Goal: Check status: Check status

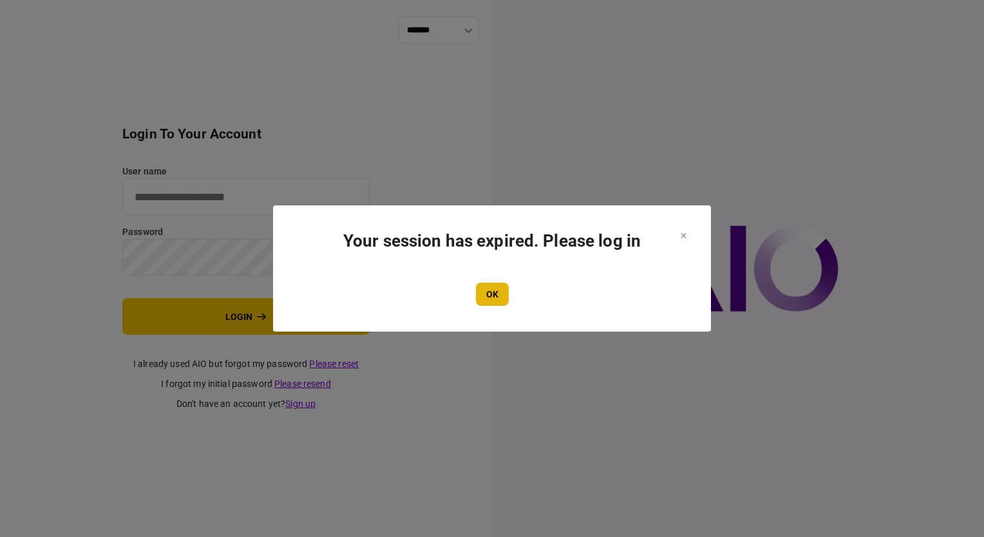
type input "**********"
click at [489, 305] on button "OK" at bounding box center [492, 294] width 33 height 23
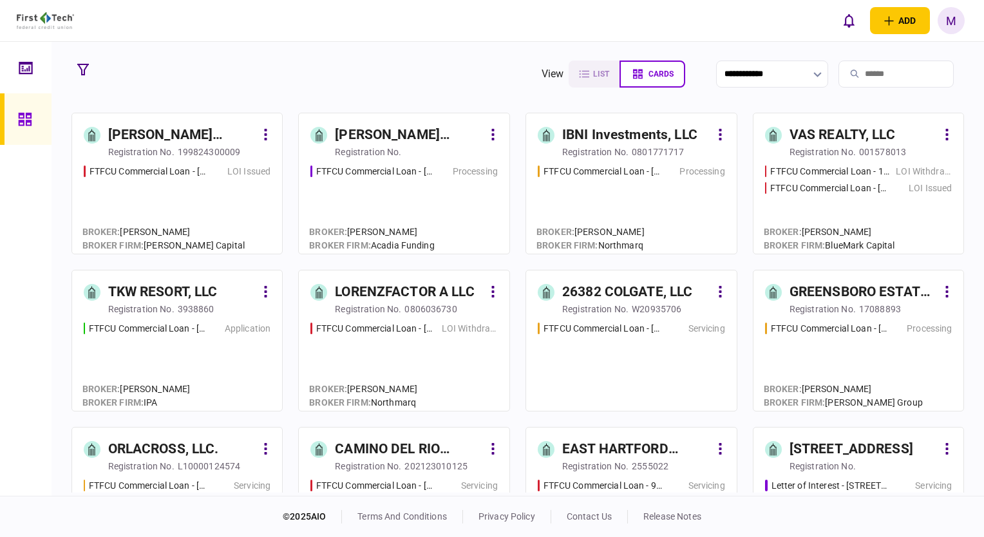
click at [77, 67] on icon "button" at bounding box center [83, 70] width 12 height 12
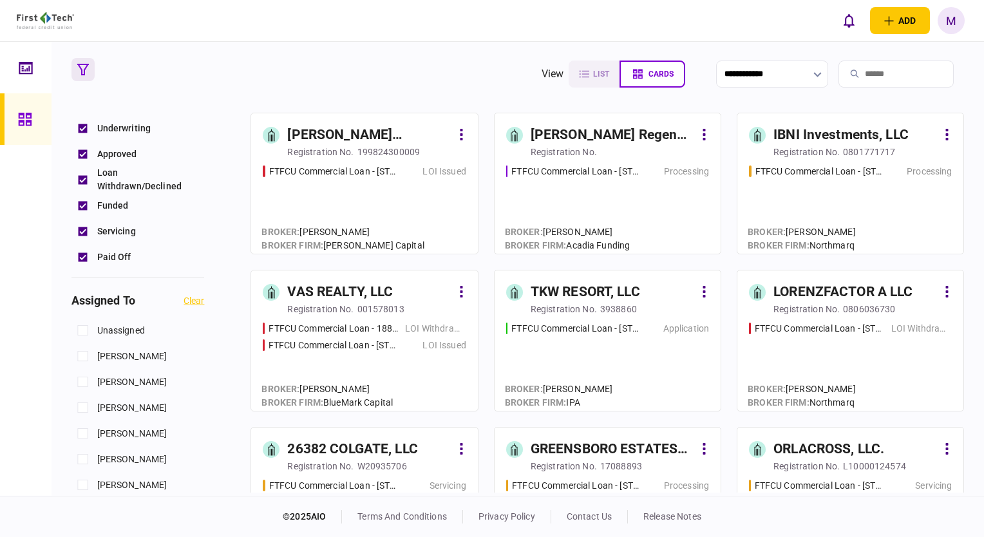
scroll to position [386, 0]
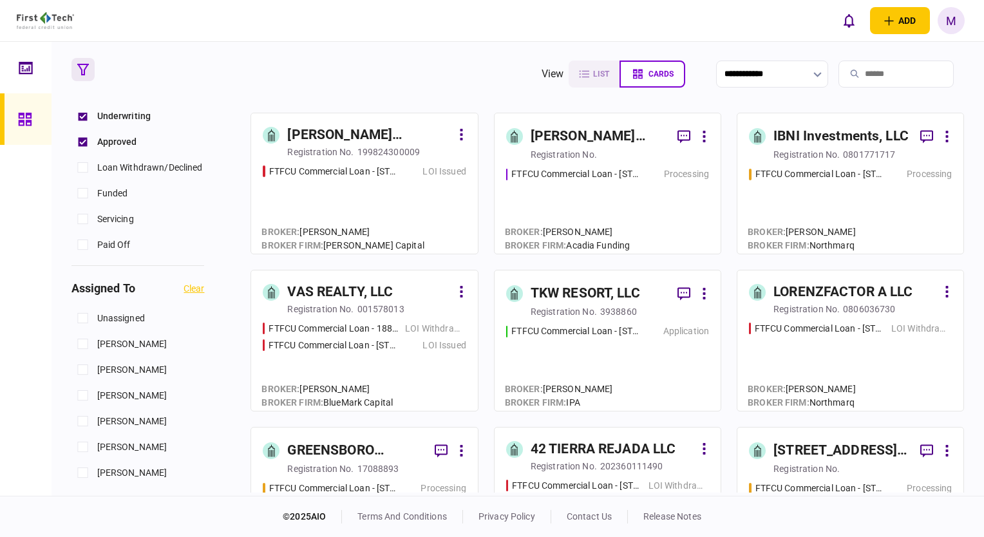
click at [618, 346] on div "FTFCU Commercial Loan - [STREET_ADDRESS][PERSON_NAME] Application" at bounding box center [607, 361] width 203 height 75
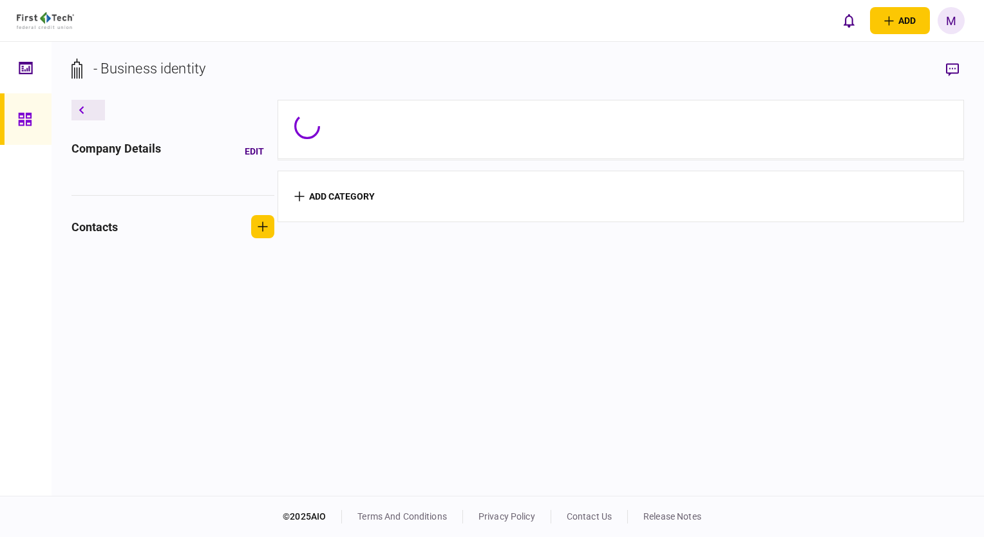
click at [618, 346] on section "add category" at bounding box center [620, 296] width 687 height 393
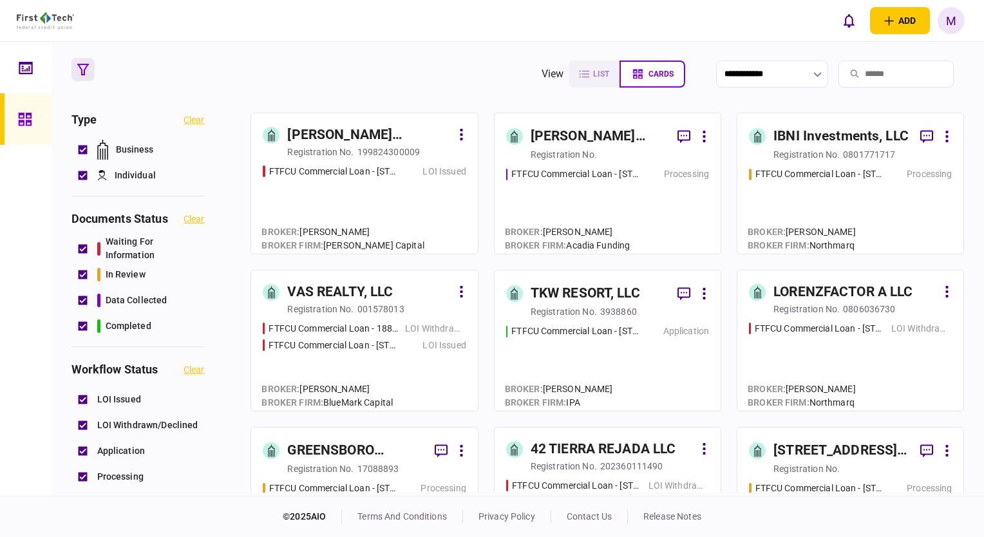
click at [626, 385] on div "FTFCU Commercial Loan - [STREET_ADDRESS][PERSON_NAME] Application" at bounding box center [607, 361] width 203 height 75
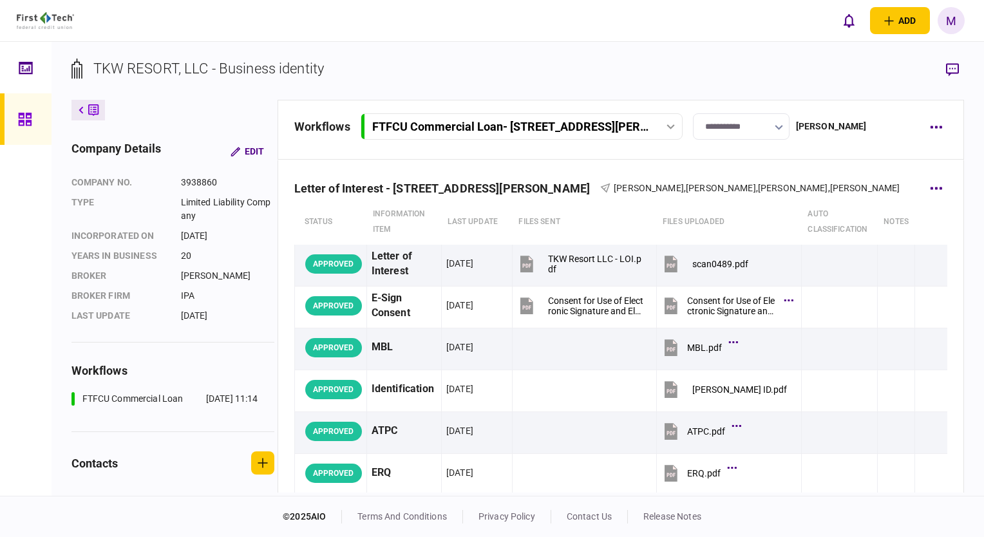
click at [613, 190] on span "[PERSON_NAME]" at bounding box center [648, 188] width 70 height 10
click at [930, 187] on icon "button" at bounding box center [936, 188] width 12 height 3
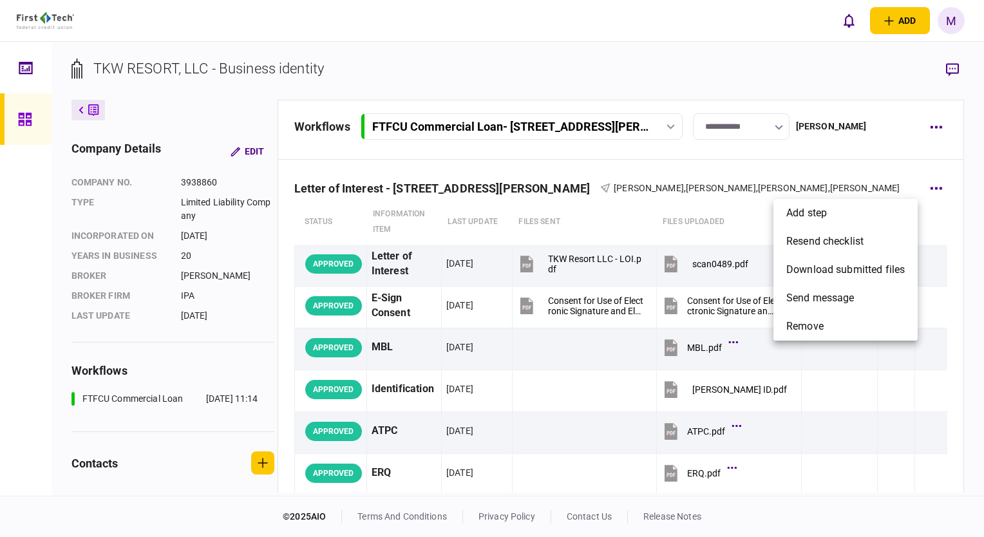
click at [818, 178] on div at bounding box center [492, 268] width 984 height 537
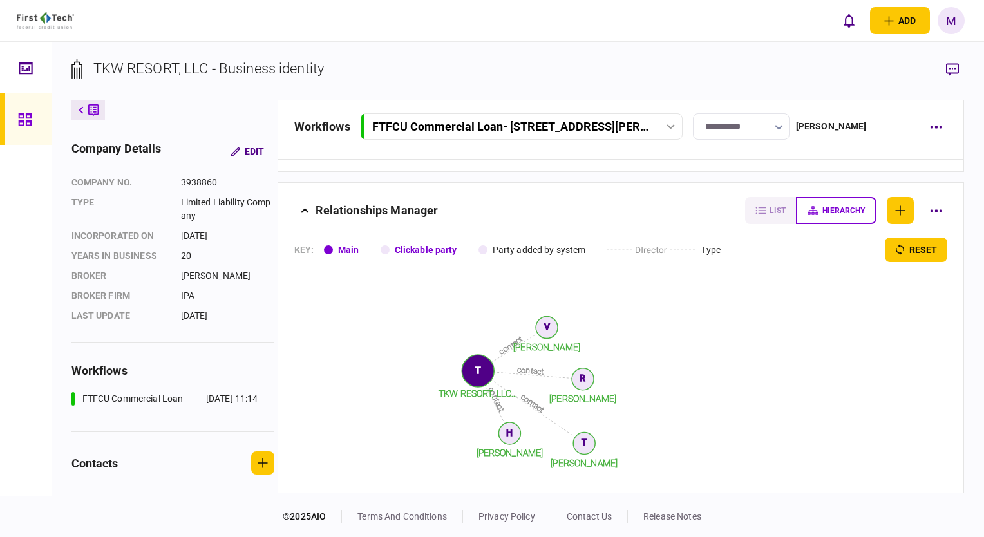
scroll to position [386, 0]
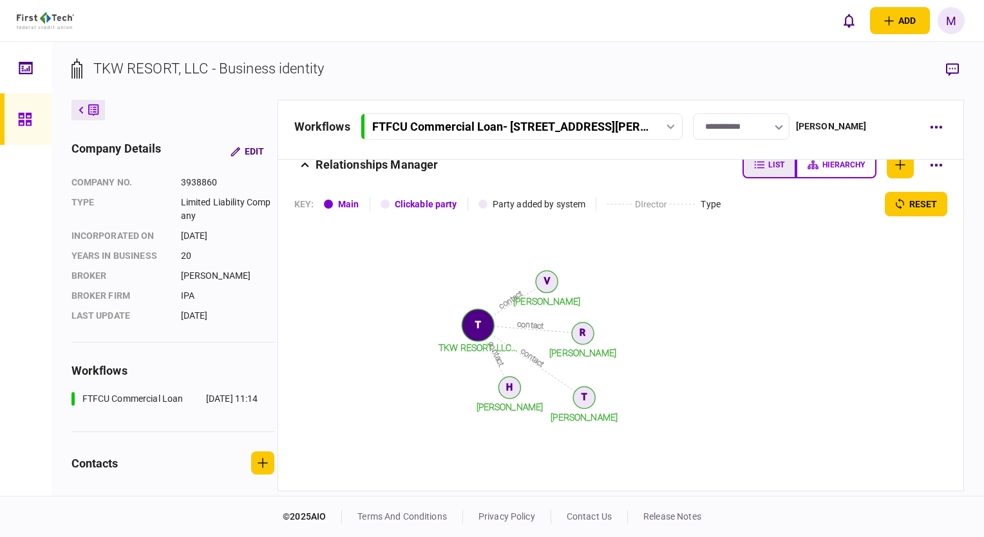
click at [754, 169] on button "list" at bounding box center [768, 164] width 53 height 27
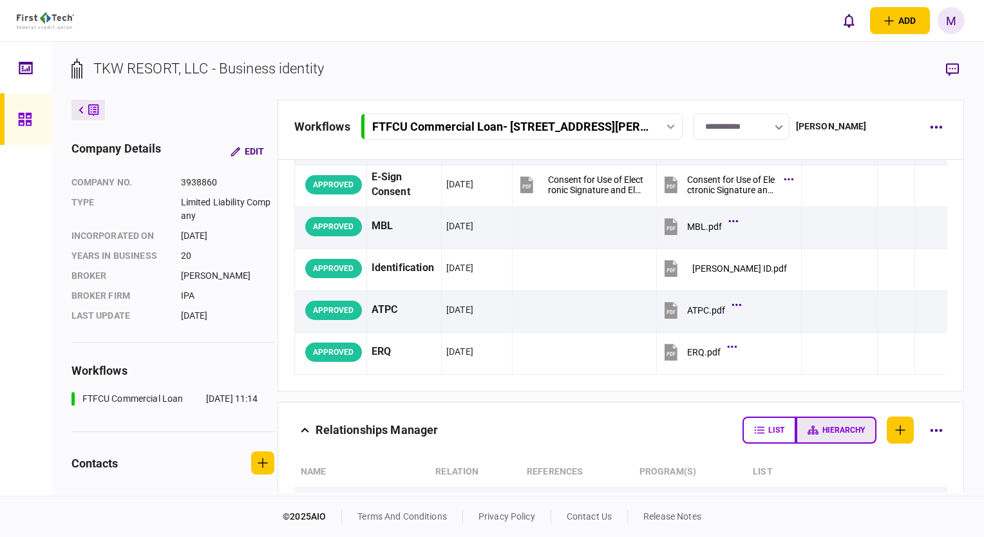
scroll to position [98, 0]
